Goal: Transaction & Acquisition: Purchase product/service

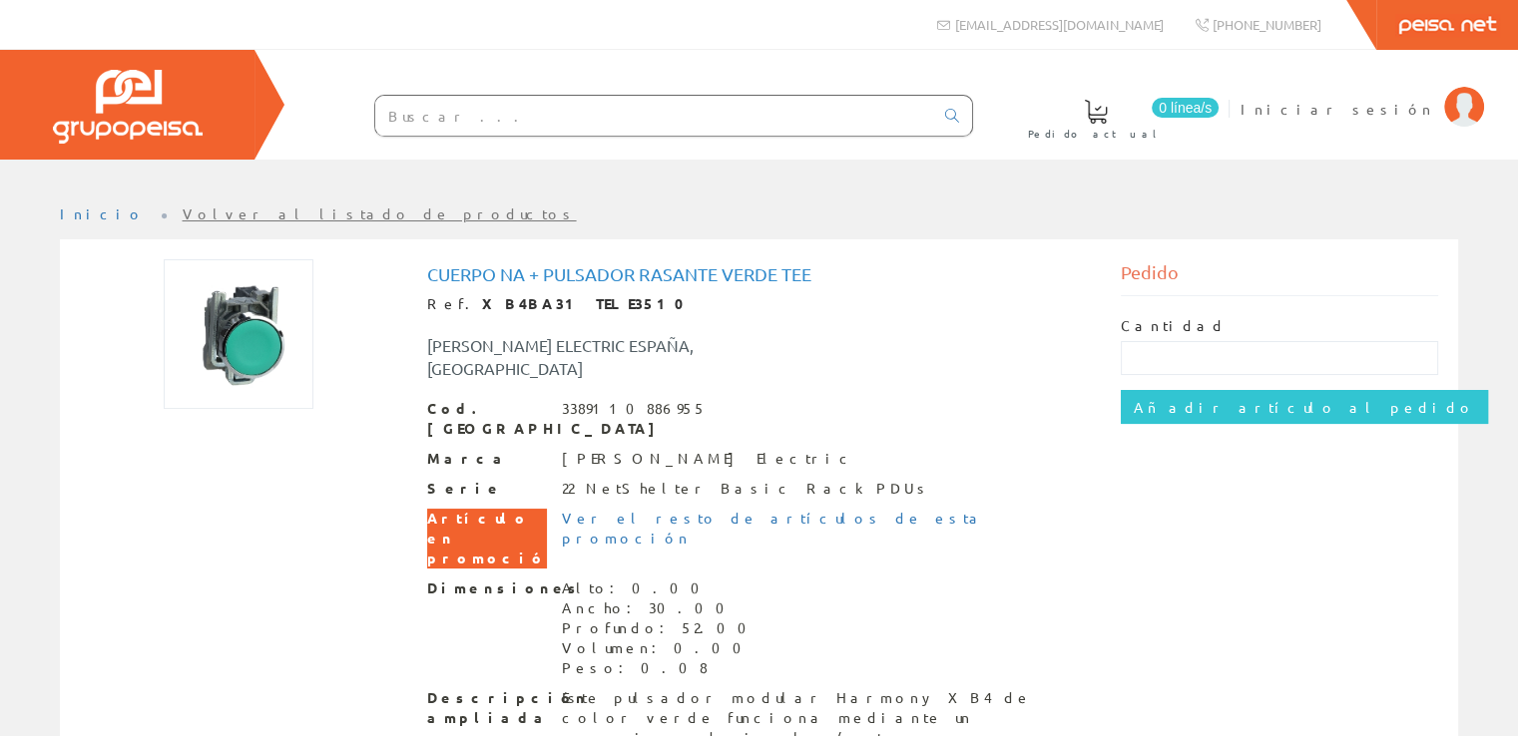
click at [962, 365] on div "Cuerpo Na + Pulsador Rasante Verde Tee Ref. XB4BA31 TELE3510 [PERSON_NAME] ELEC…" at bounding box center [759, 546] width 665 height 564
click at [1167, 355] on input "text" at bounding box center [1279, 358] width 317 height 34
type input "1"
click at [1180, 484] on div "Camiseta Cuerpo Na + Pulsador Rasante Verde Ref. XB4BA31 TELE3510 [PERSON_NAME]…" at bounding box center [759, 548] width 1388 height 579
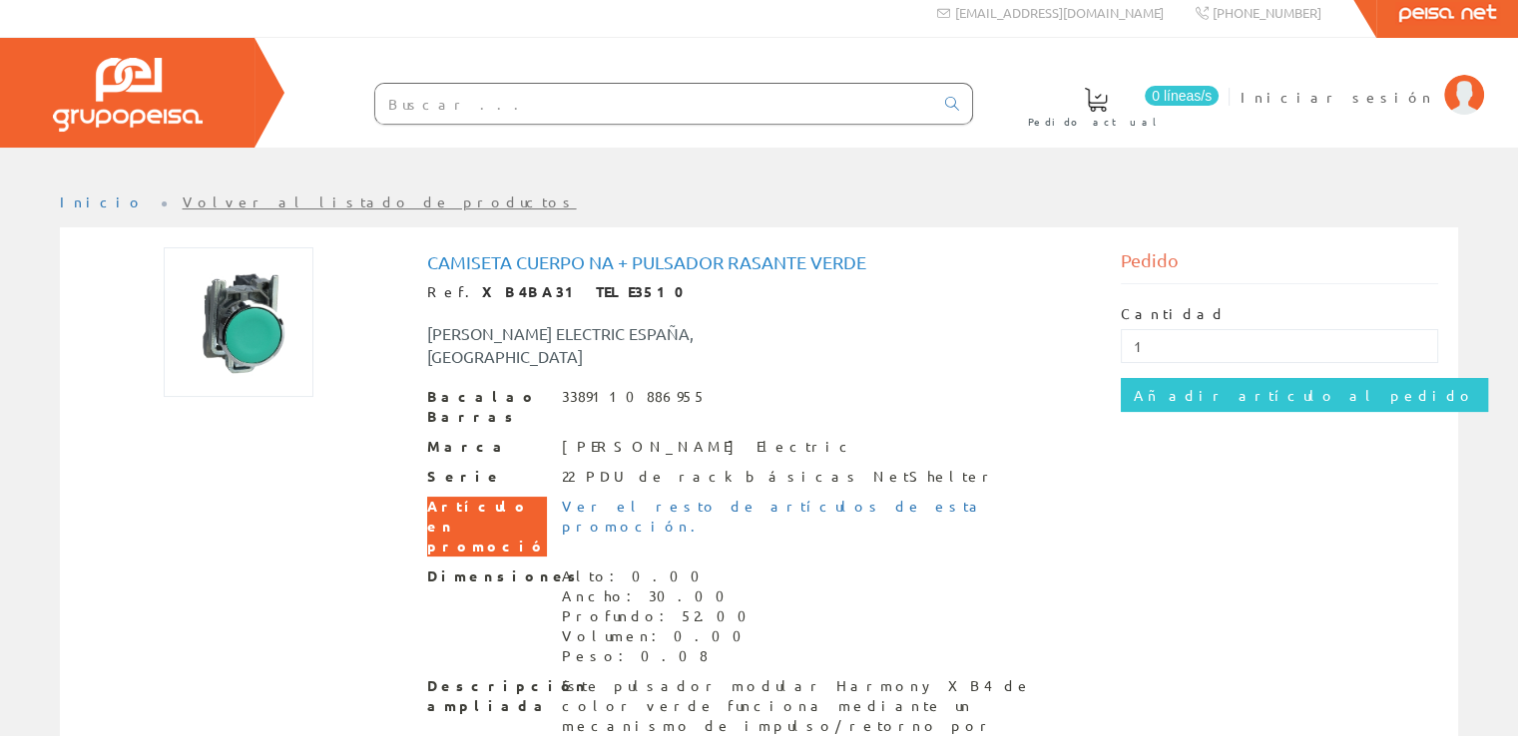
scroll to position [15, 0]
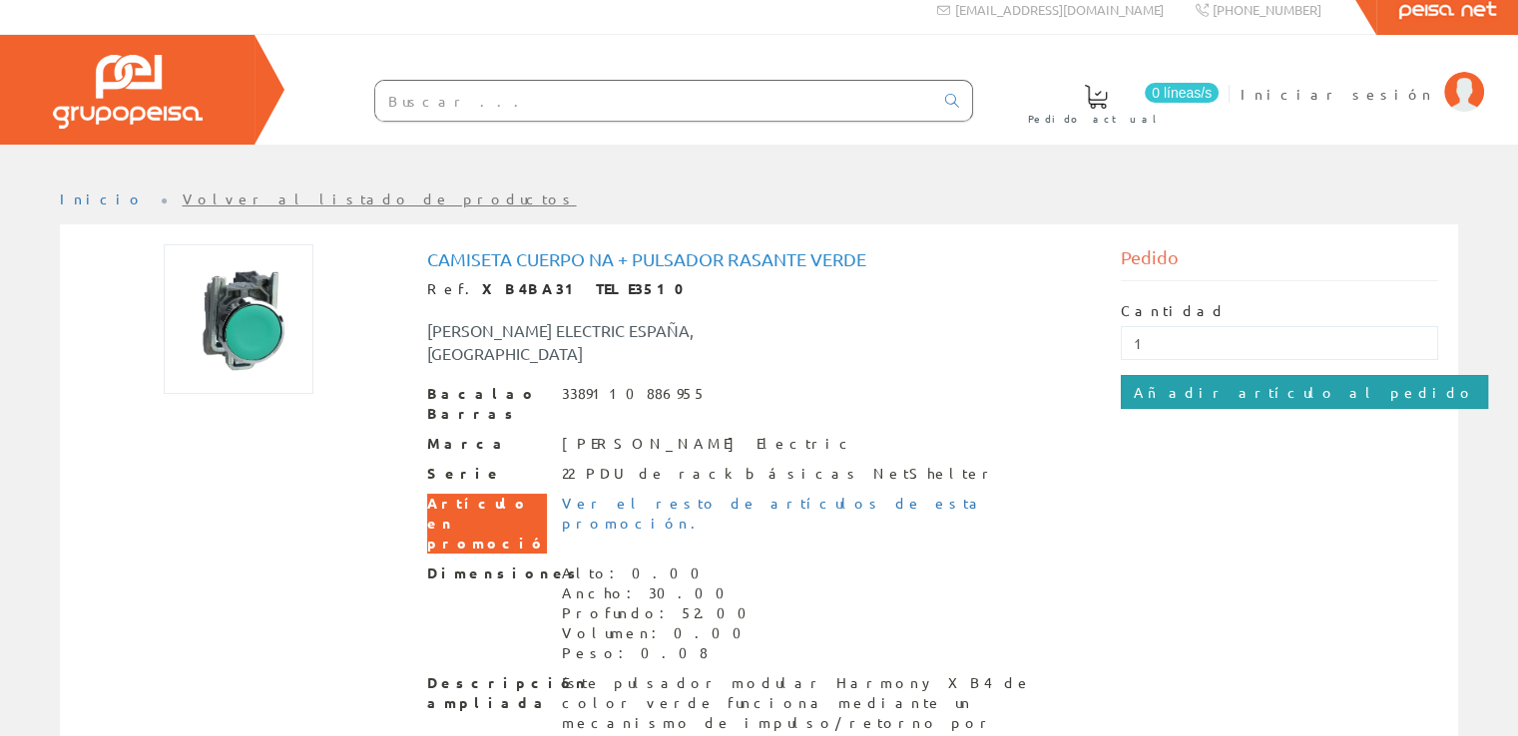
click at [1209, 400] on input "Añadir artículo al pedido" at bounding box center [1304, 392] width 367 height 34
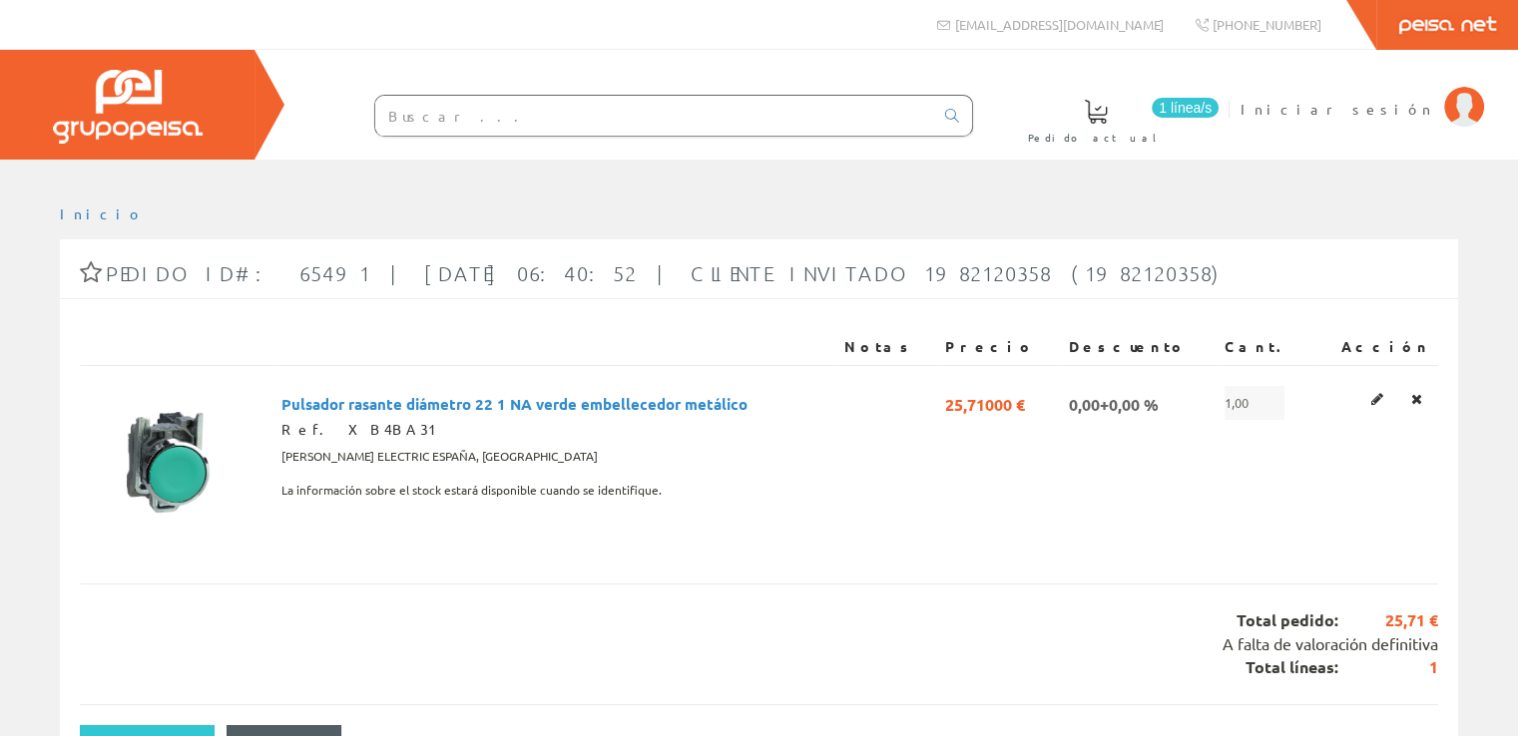
click at [762, 276] on span "Pedido ID#: 65491 | [DATE] 06:40:52 | Cliente Invitado 1982120358 (1982120358)" at bounding box center [666, 273] width 1121 height 24
click at [580, 277] on span "Pedido ID#: 65491 | [DATE] 06:40:52 | Cliente Invitado 1982120358 (1982120358)" at bounding box center [666, 273] width 1121 height 24
click at [382, 282] on span "Pedido ID#: 65491 | [DATE] 06:40:52 | Cliente Invitado 1982120358 (1982120358)" at bounding box center [666, 273] width 1121 height 24
click at [164, 282] on span "Pedido ID#: 65491 | [DATE] 06:40:52 | Cliente Invitado 1982120358 (1982120358)" at bounding box center [666, 273] width 1121 height 24
click at [78, 221] on link "Inicio" at bounding box center [102, 214] width 85 height 18
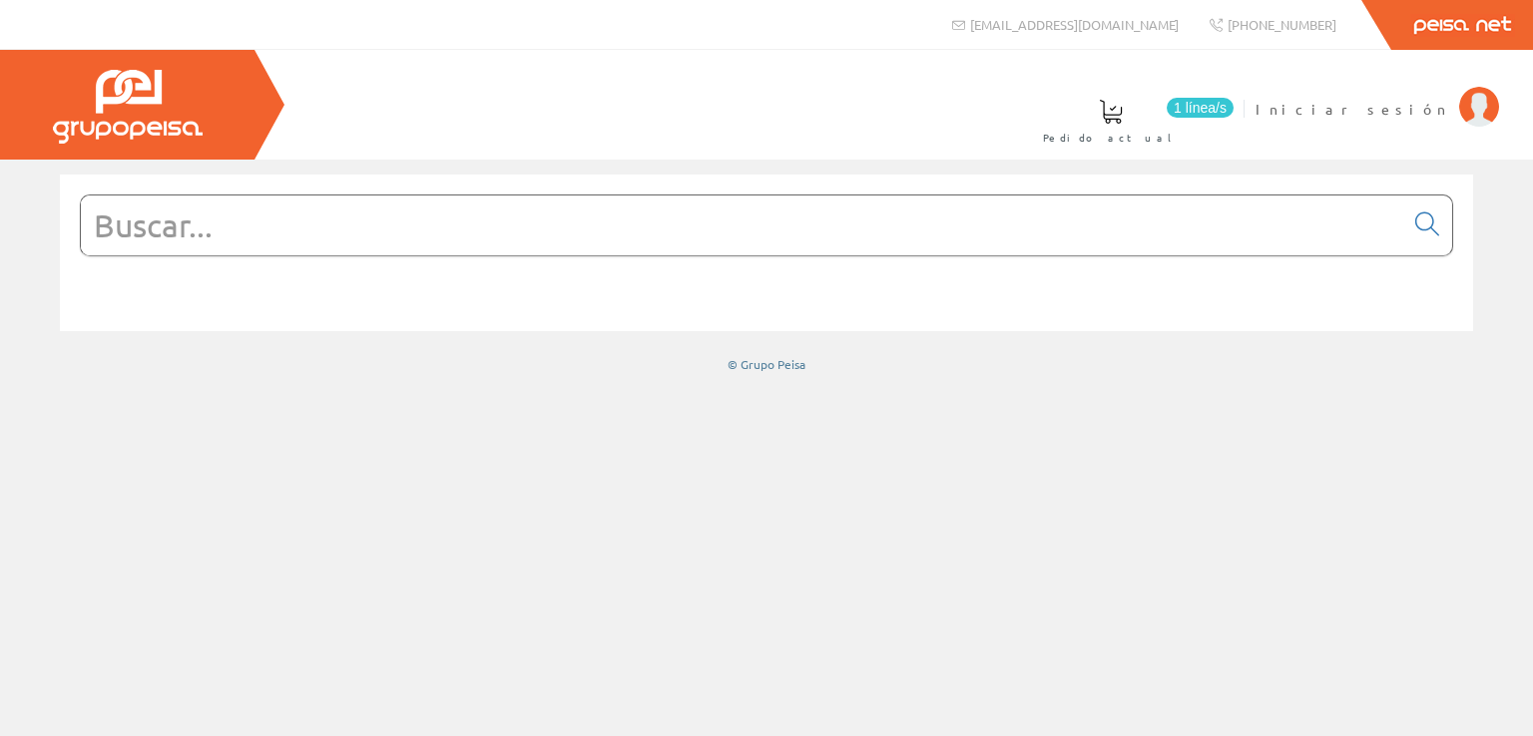
click at [491, 230] on input "text" at bounding box center [742, 226] width 1322 height 60
click at [124, 124] on img at bounding box center [128, 107] width 150 height 74
